Goal: Information Seeking & Learning: Learn about a topic

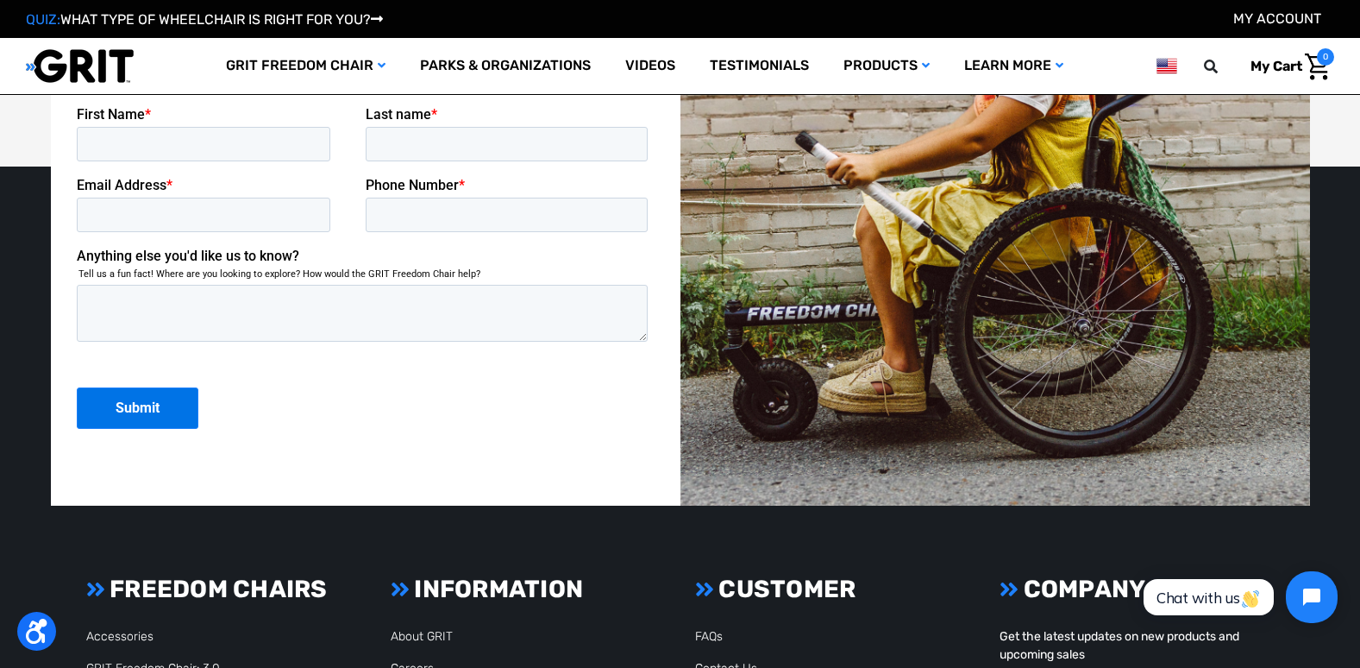
scroll to position [4571, 0]
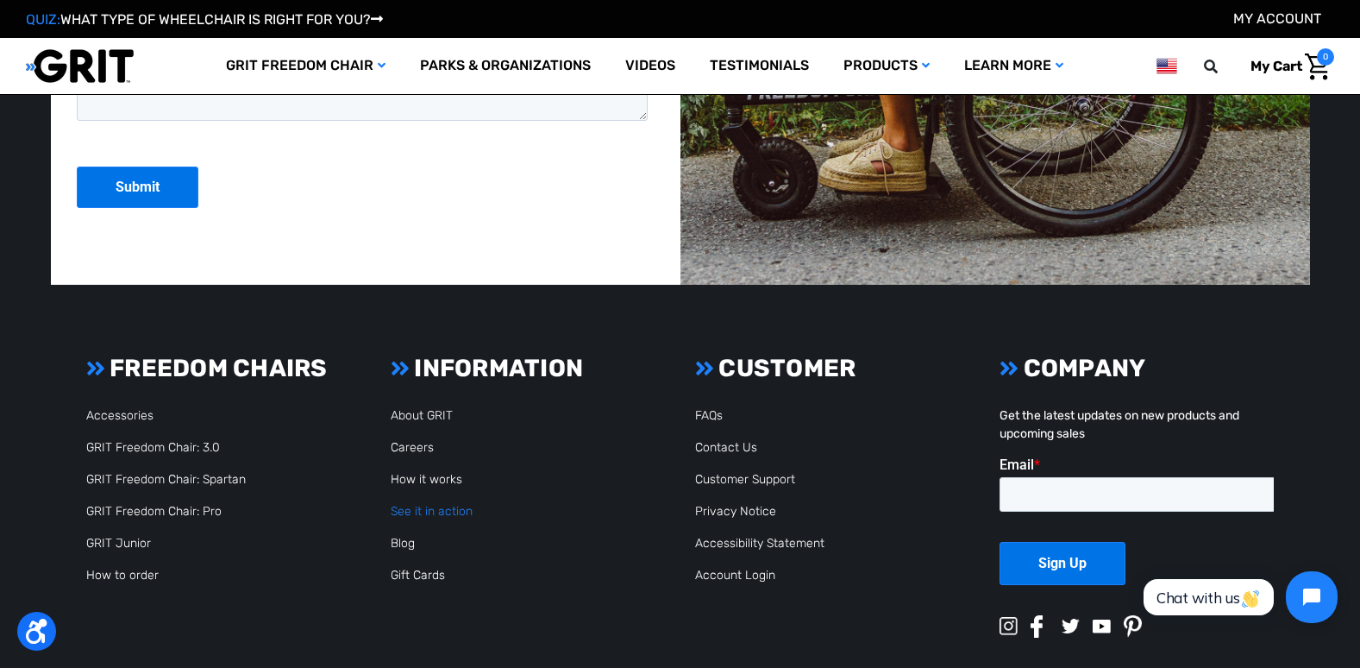
click at [425, 511] on link "See it in action" at bounding box center [432, 511] width 82 height 15
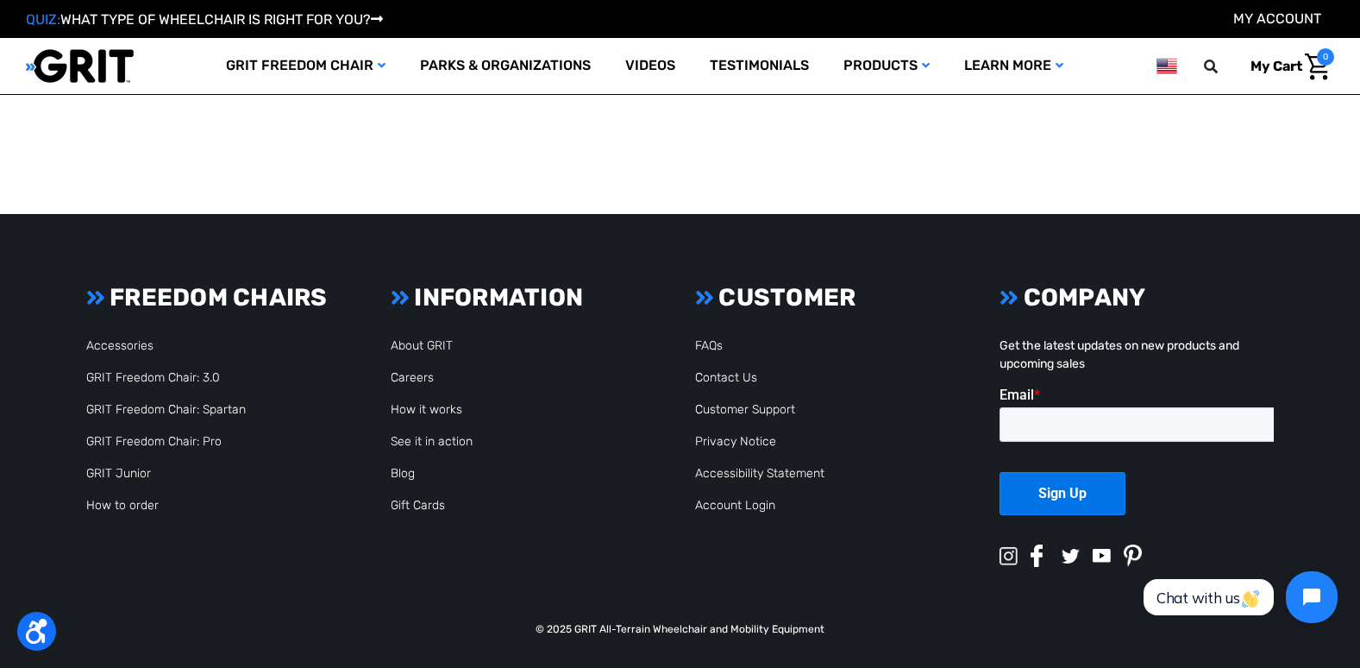
scroll to position [2028, 0]
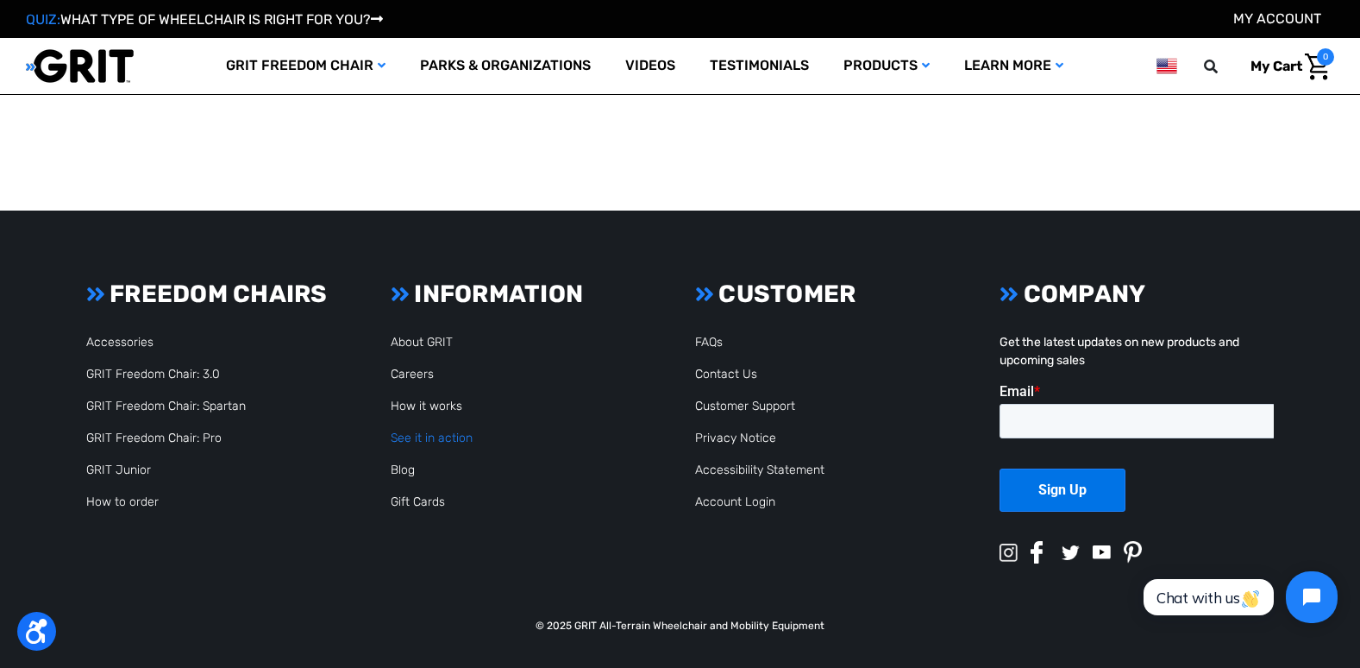
click at [420, 434] on link "See it in action" at bounding box center [432, 437] width 82 height 15
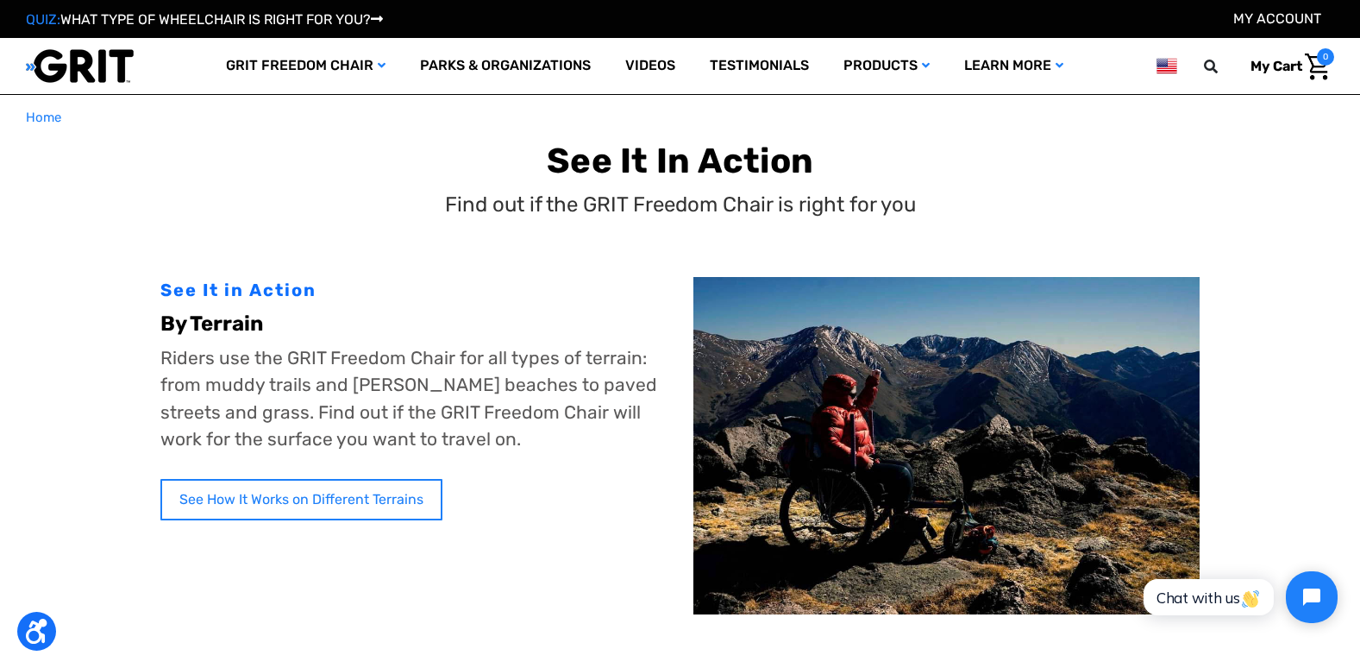
click at [423, 498] on link "See How It Works on Different Terrains" at bounding box center [301, 499] width 282 height 41
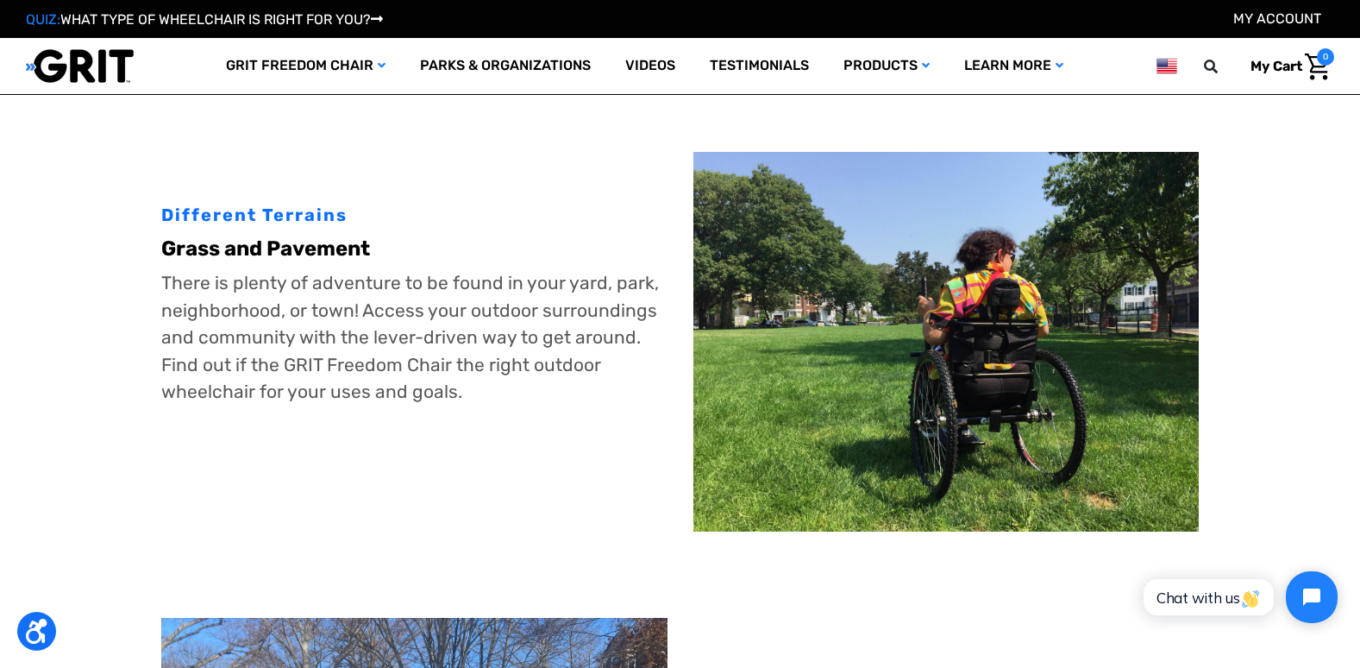
scroll to position [862, 0]
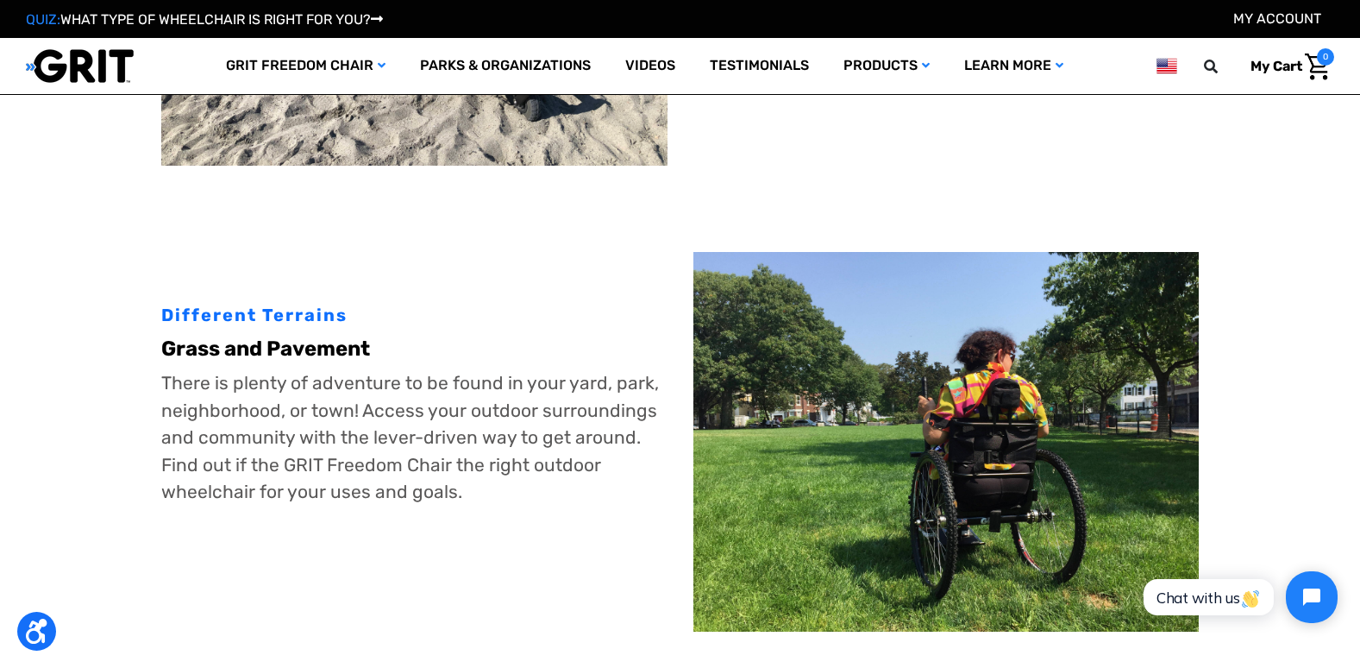
click at [238, 339] on b "Grass and Pavement" at bounding box center [265, 348] width 209 height 24
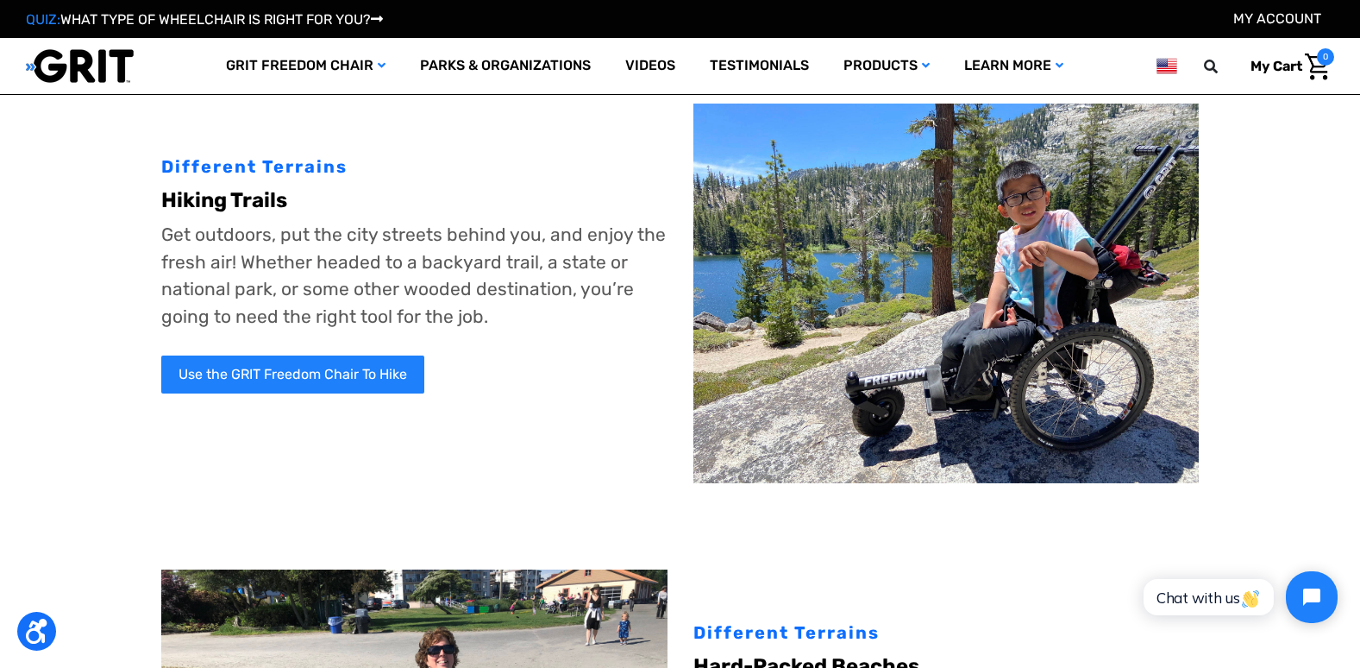
scroll to position [0, 0]
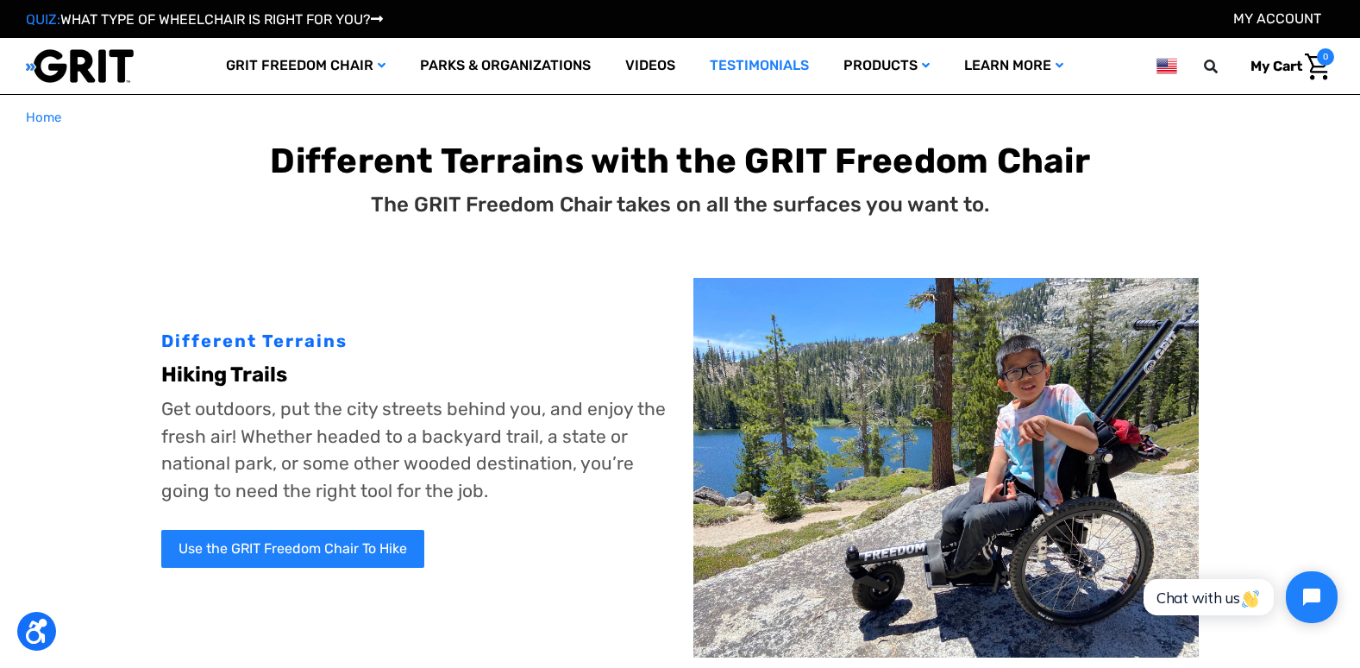
click at [769, 66] on link "Testimonials" at bounding box center [760, 66] width 134 height 56
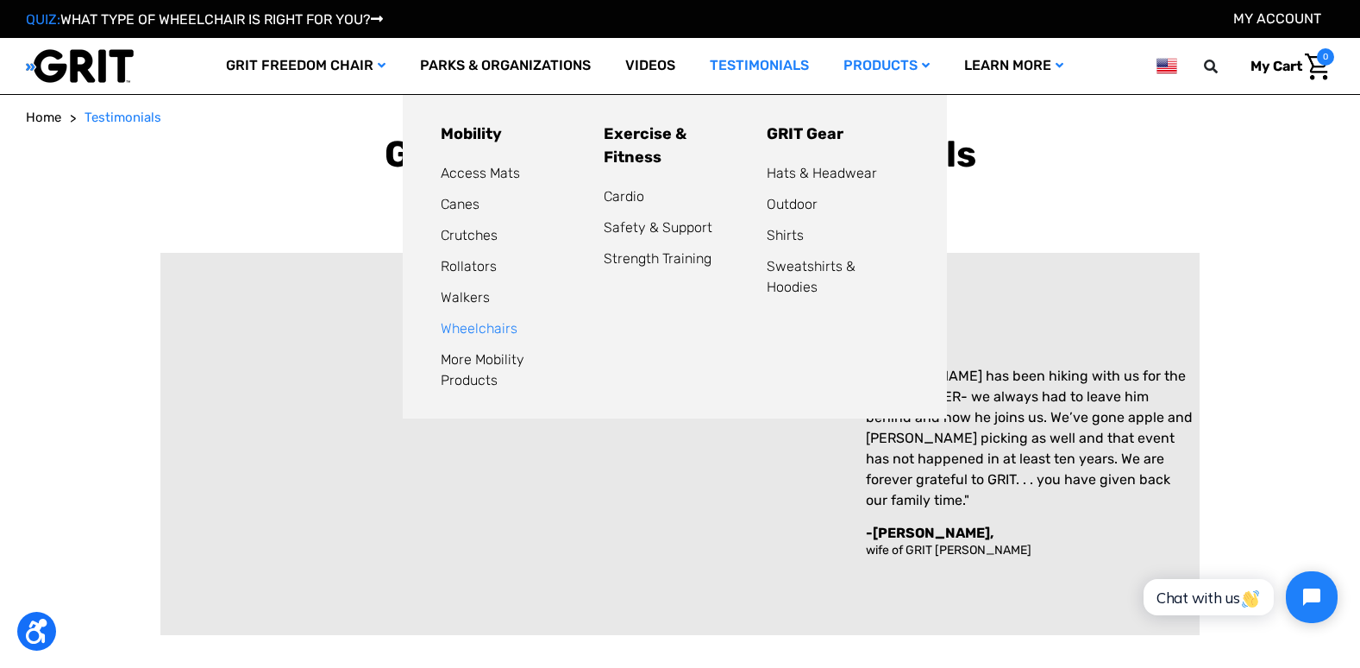
click at [512, 324] on link "Wheelchairs" at bounding box center [479, 328] width 77 height 16
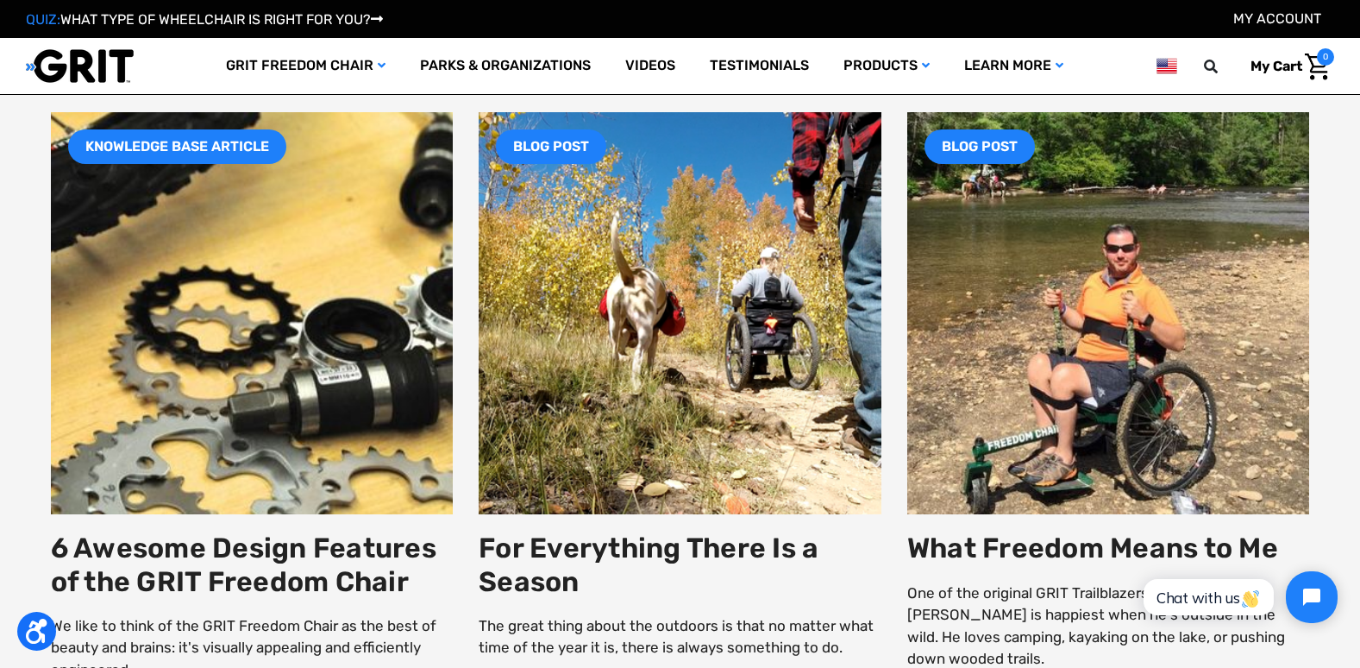
scroll to position [2760, 0]
